Goal: Find specific page/section: Find specific page/section

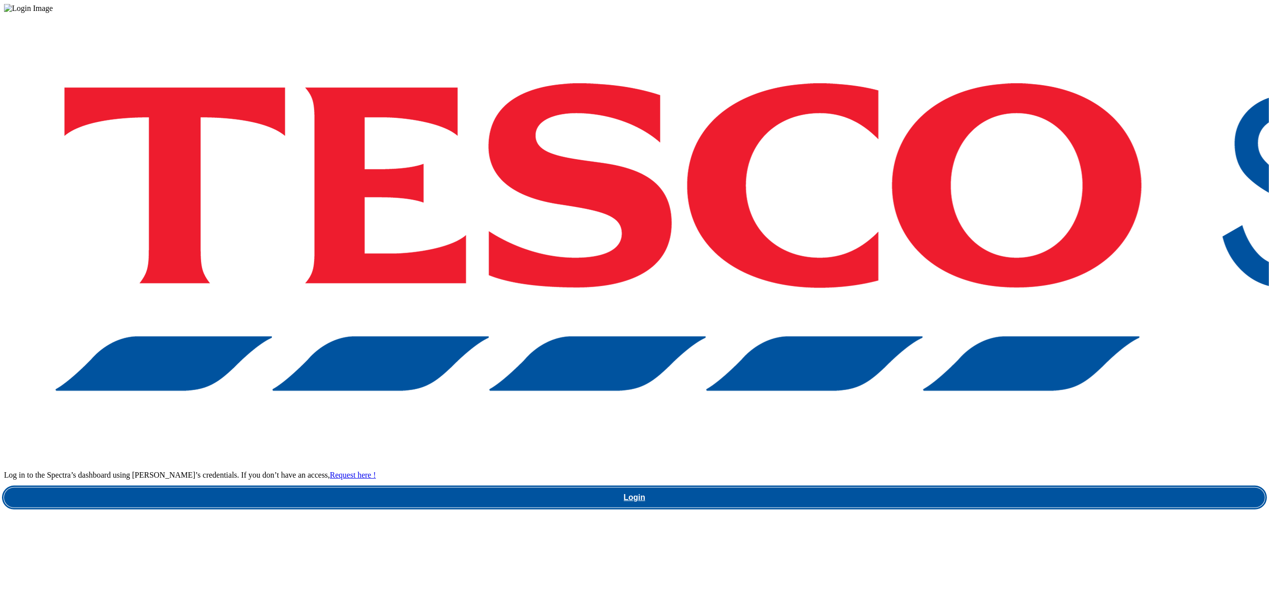
click at [965, 488] on link "Login" at bounding box center [634, 498] width 1261 height 20
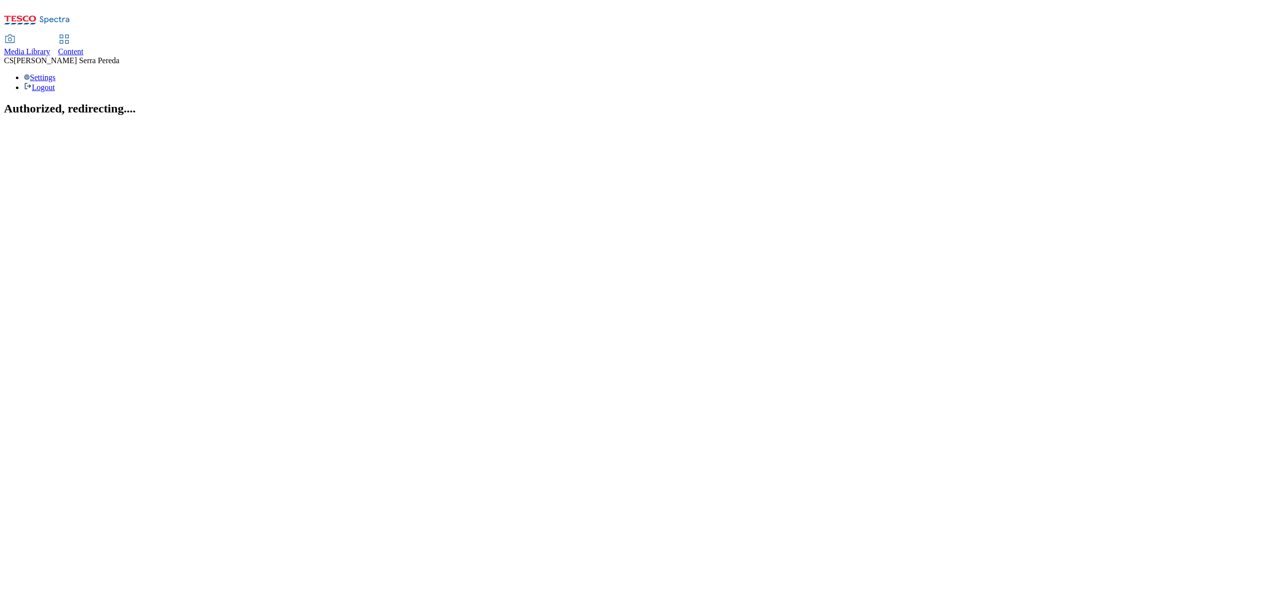
click at [84, 47] on span "Content" at bounding box center [70, 51] width 25 height 8
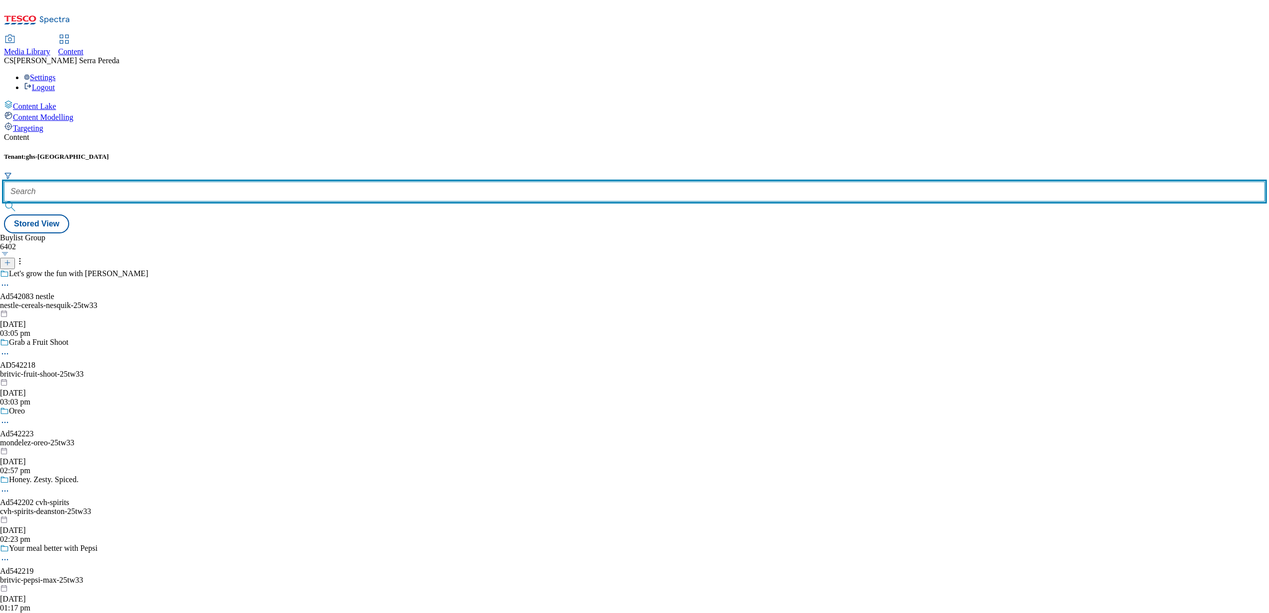
click at [220, 182] on input "text" at bounding box center [634, 192] width 1261 height 20
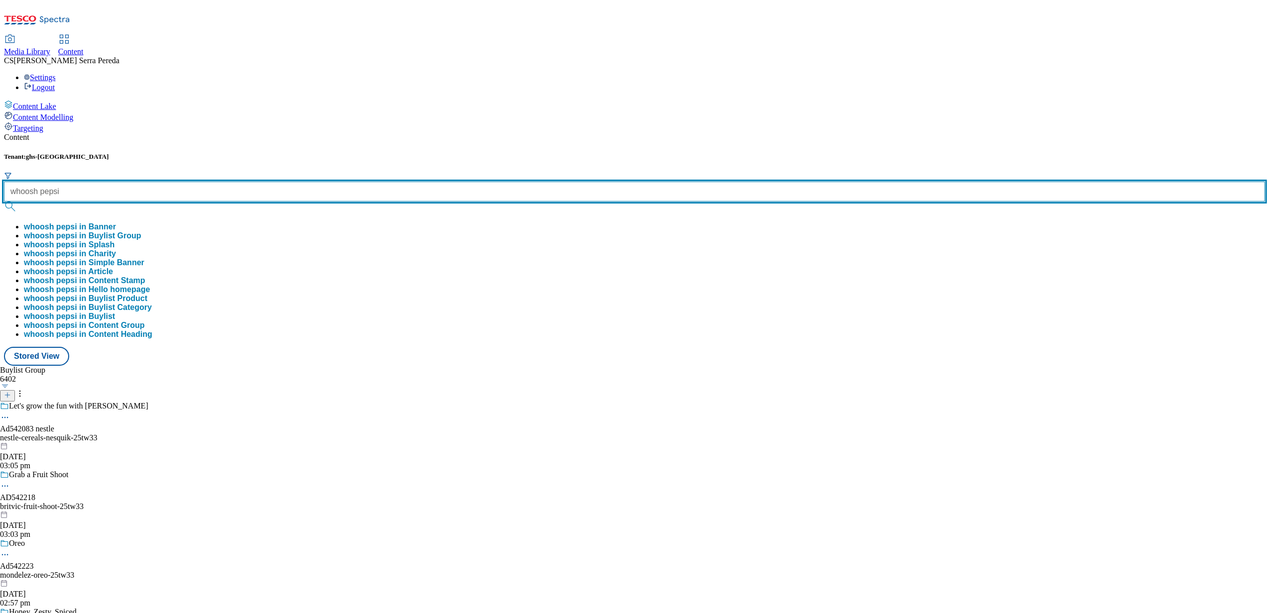
type input "whoosh pepsi"
click at [4, 202] on button "submit" at bounding box center [11, 207] width 14 height 10
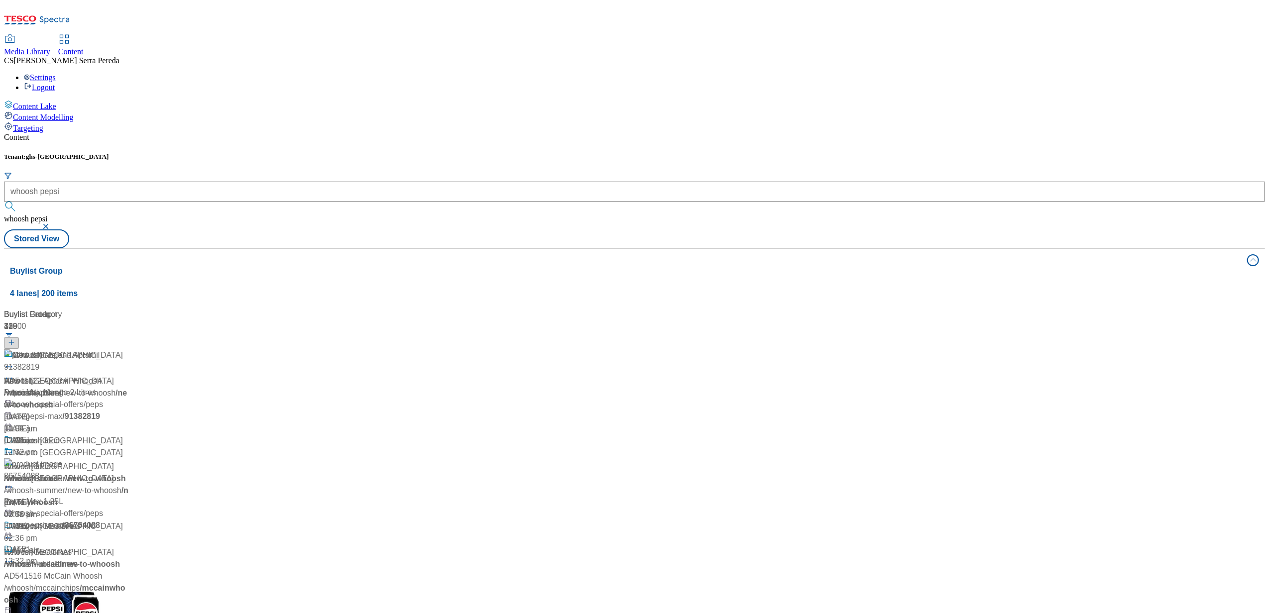
click at [241, 133] on div "Content Tenant: ghs-uk whoosh pepsi whoosh pepsi Stored View Buylist Group 4 la…" at bounding box center [634, 407] width 1261 height 549
click at [128, 349] on div "Whoosh Whoosh / whoosh 15 May 2024 10:55 am" at bounding box center [66, 392] width 124 height 86
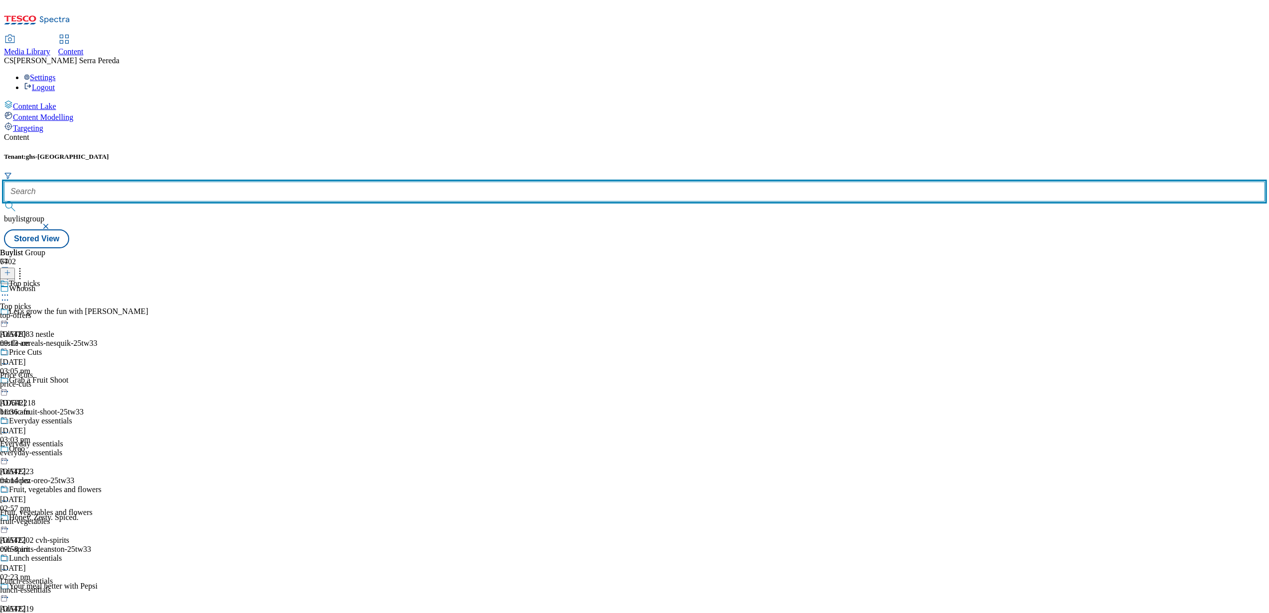
click at [251, 182] on input "text" at bounding box center [634, 192] width 1261 height 20
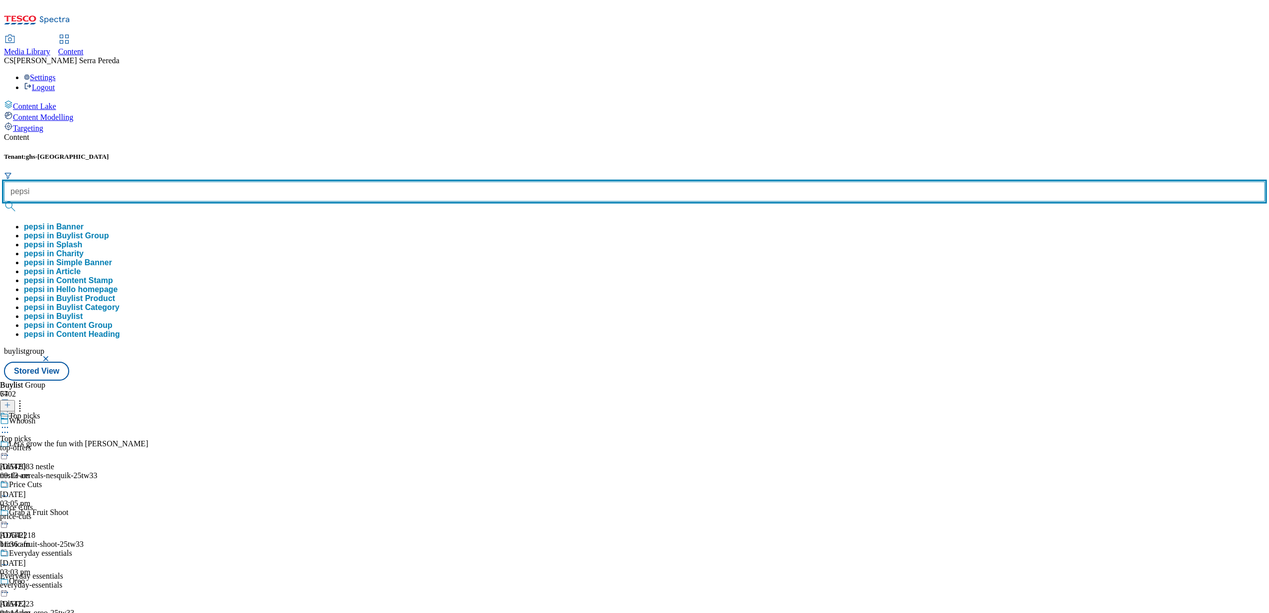
type input "pepsi"
click at [4, 202] on button "submit" at bounding box center [11, 207] width 14 height 10
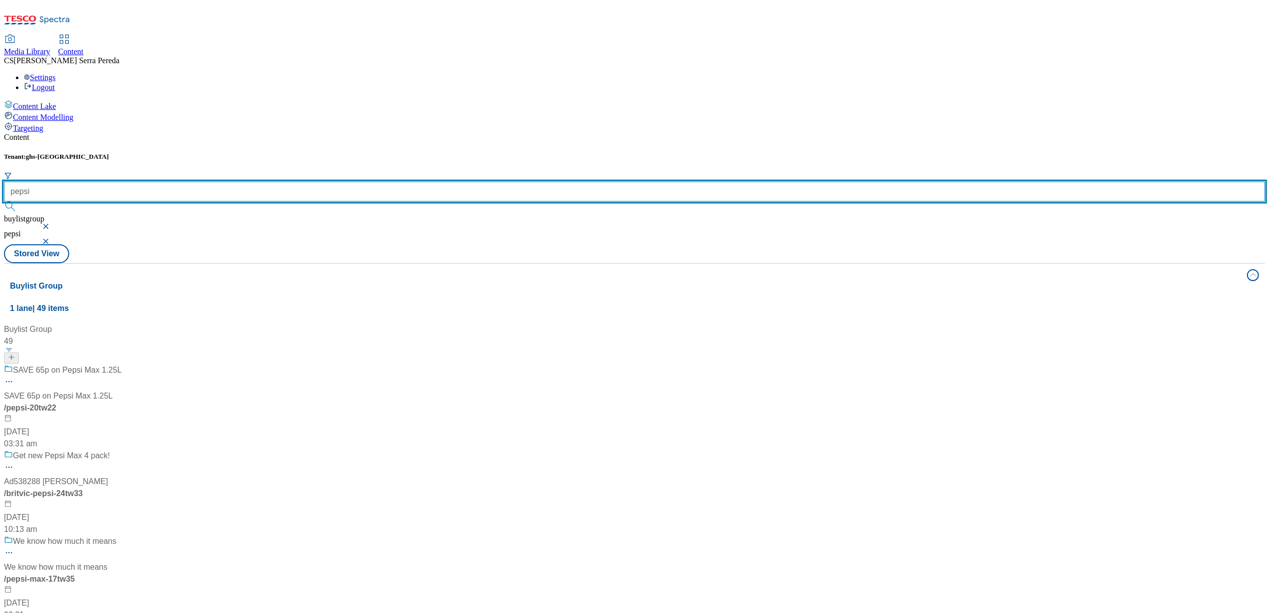
scroll to position [1350, 0]
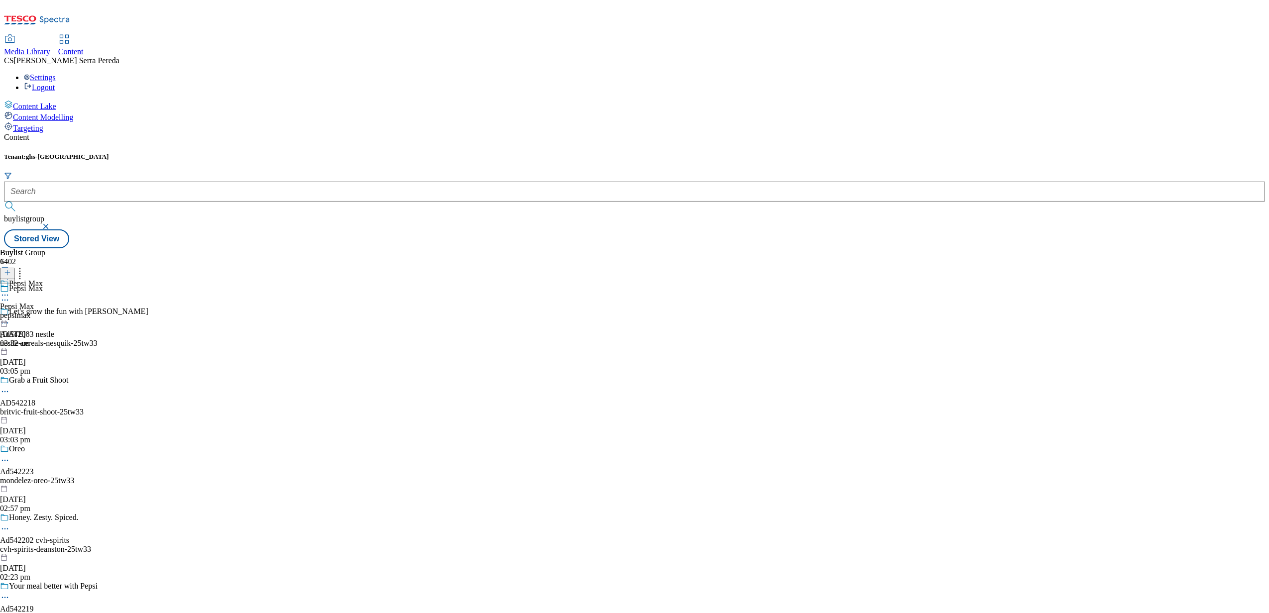
click at [18, 202] on button "submit" at bounding box center [11, 207] width 14 height 10
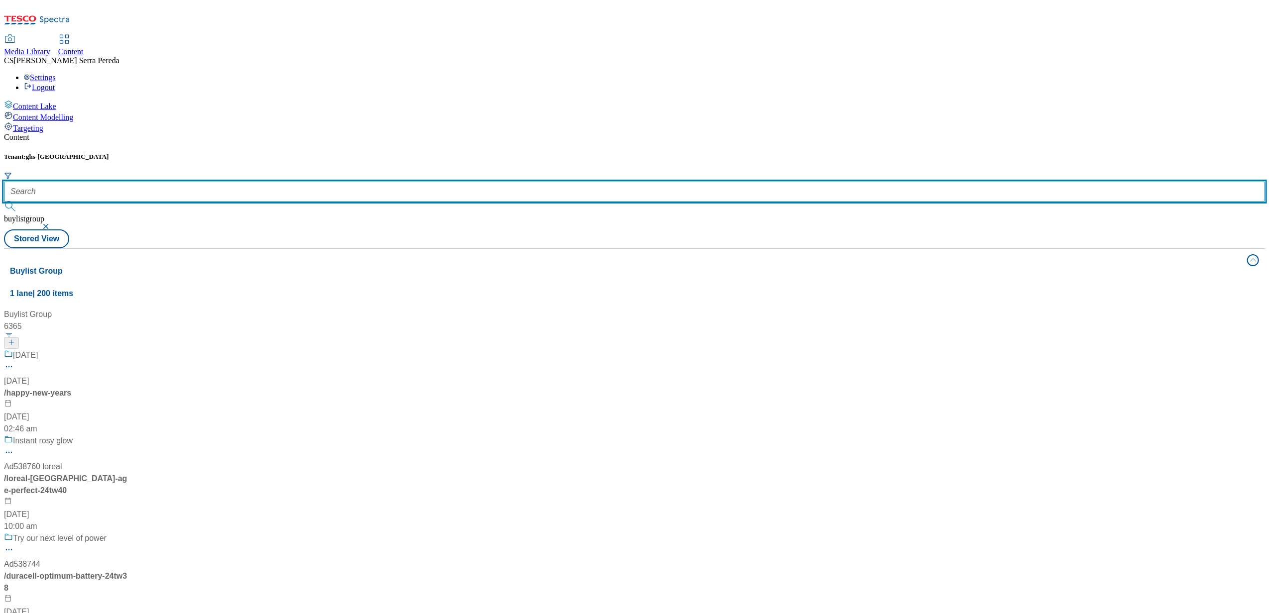
click at [231, 182] on input "text" at bounding box center [634, 192] width 1261 height 20
type input "whoosh pepsi"
click at [4, 202] on button "submit" at bounding box center [11, 207] width 14 height 10
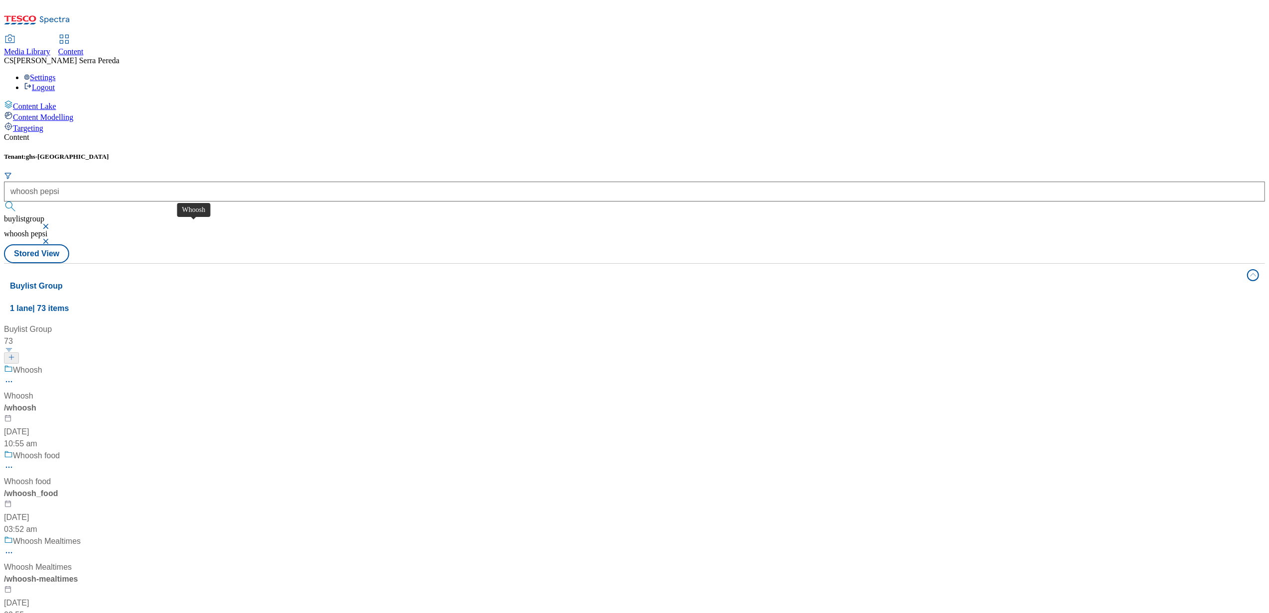
click at [33, 390] on span "Whoosh" at bounding box center [18, 396] width 29 height 12
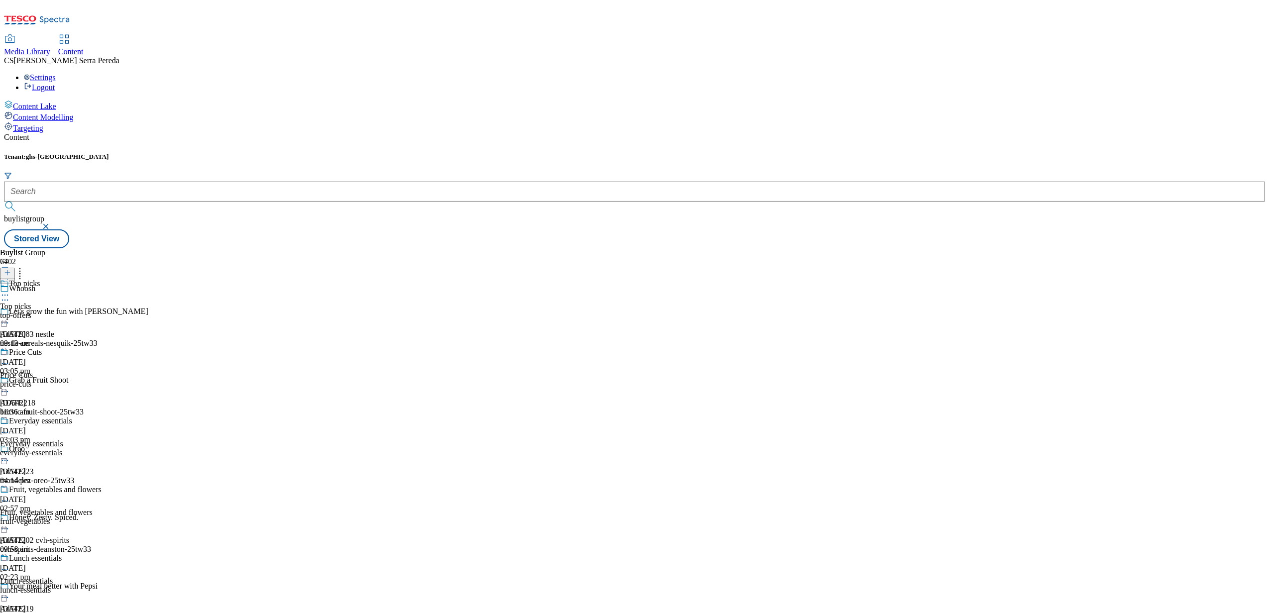
scroll to position [291, 0]
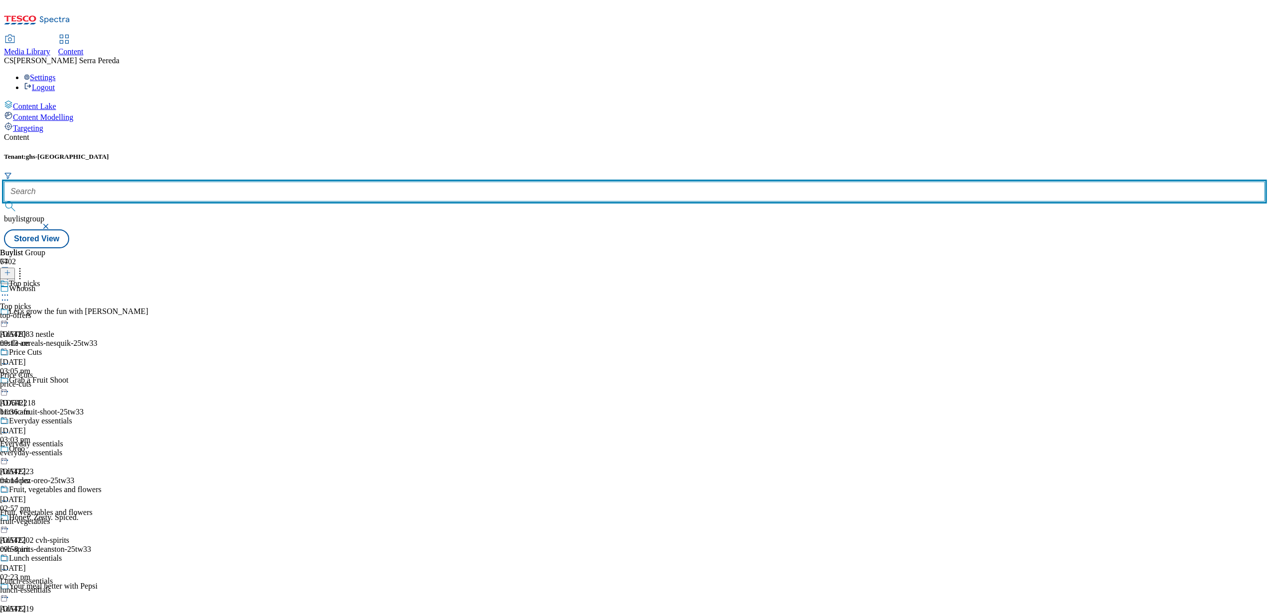
click at [225, 182] on input "text" at bounding box center [634, 192] width 1261 height 20
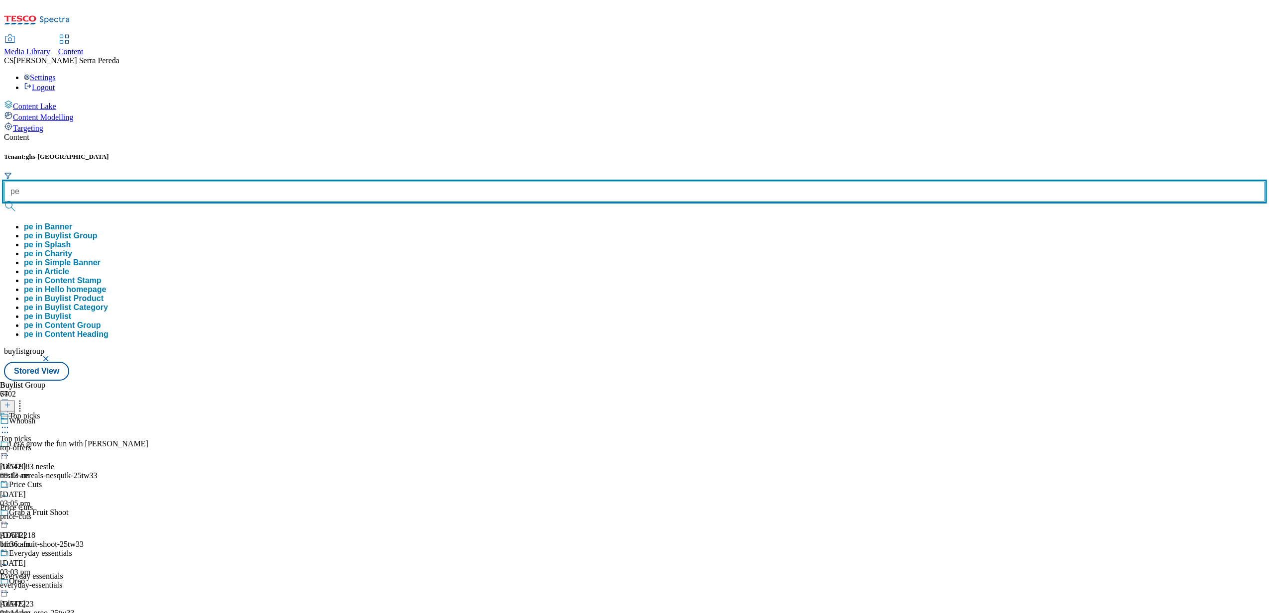
type input "p"
type input "whoosh"
click at [4, 202] on button "submit" at bounding box center [11, 207] width 14 height 10
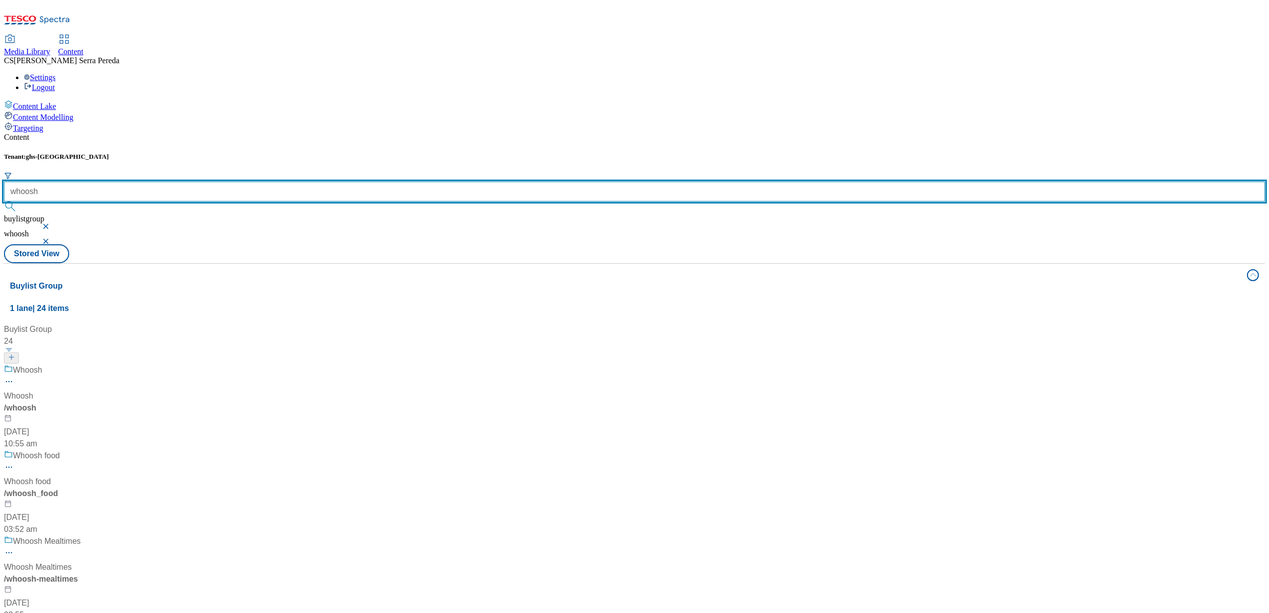
scroll to position [792, 0]
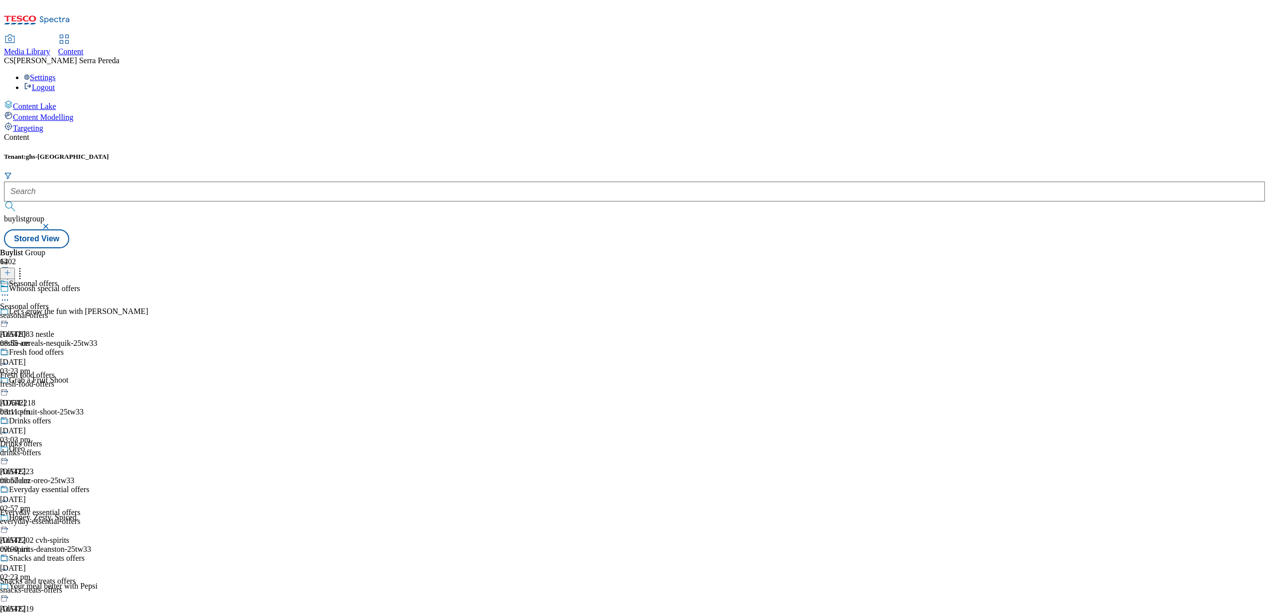
scroll to position [755, 0]
